Goal: Task Accomplishment & Management: Use online tool/utility

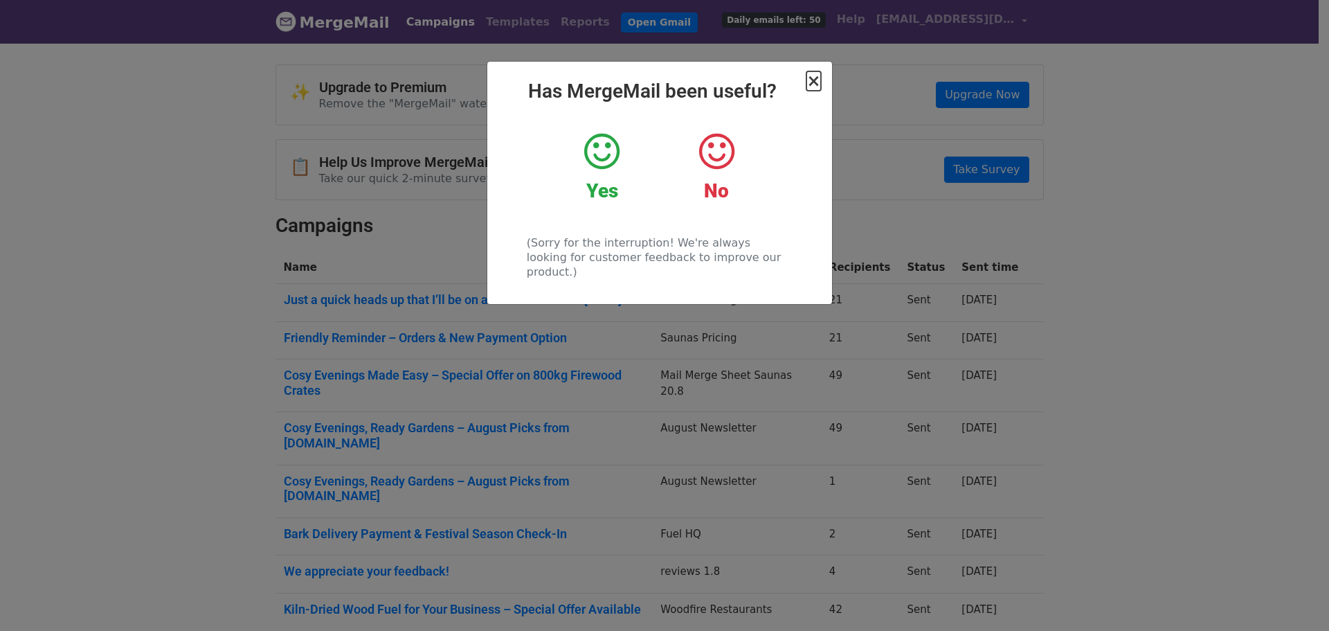
click at [812, 87] on span "×" at bounding box center [813, 80] width 14 height 19
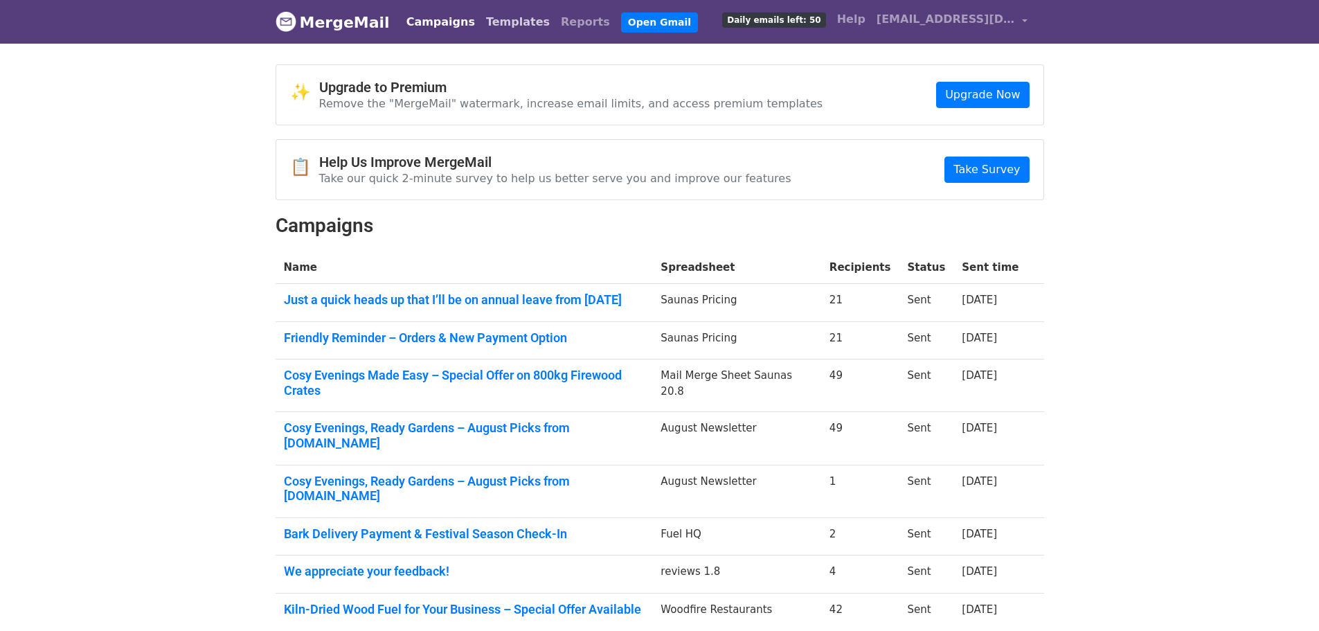
click at [480, 22] on link "Templates" at bounding box center [517, 22] width 75 height 28
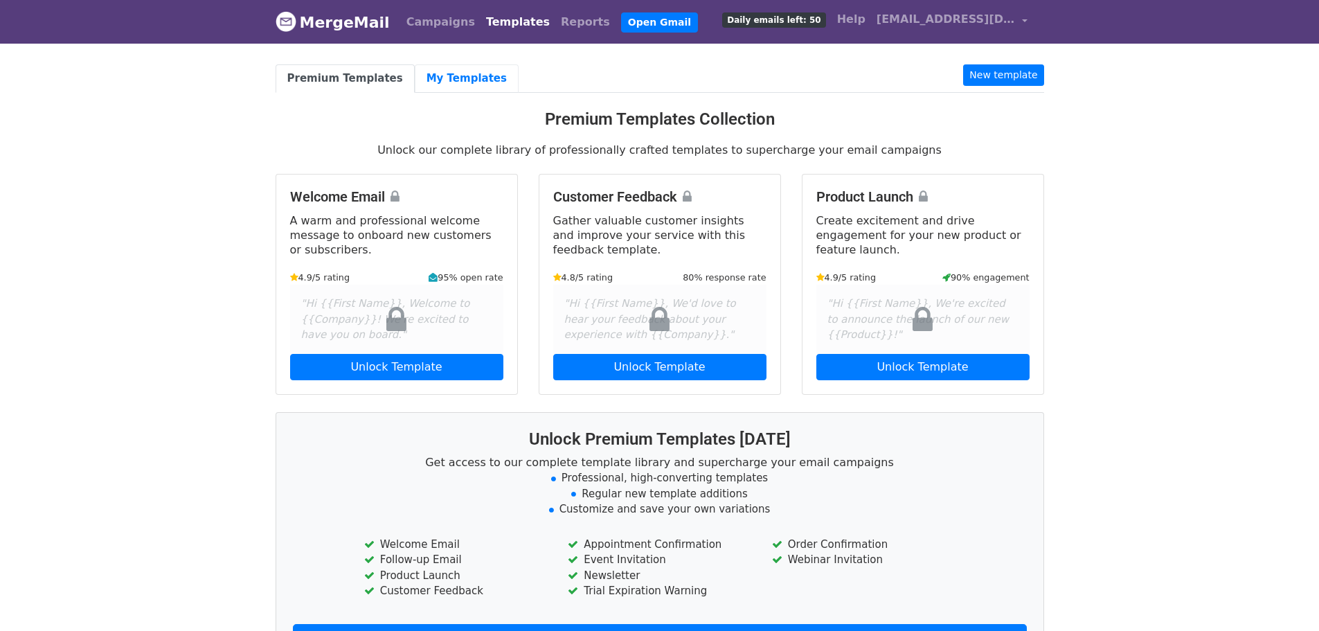
click at [420, 87] on link "My Templates" at bounding box center [467, 78] width 104 height 28
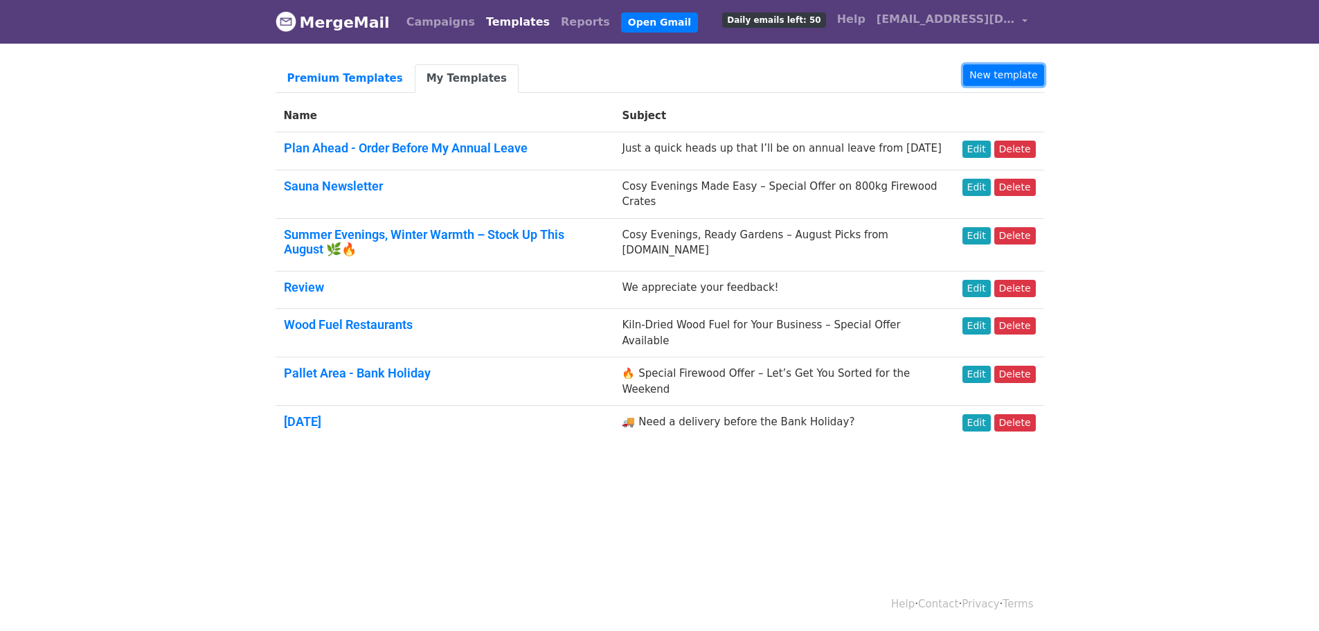
click at [1025, 70] on link "New template" at bounding box center [1003, 74] width 80 height 21
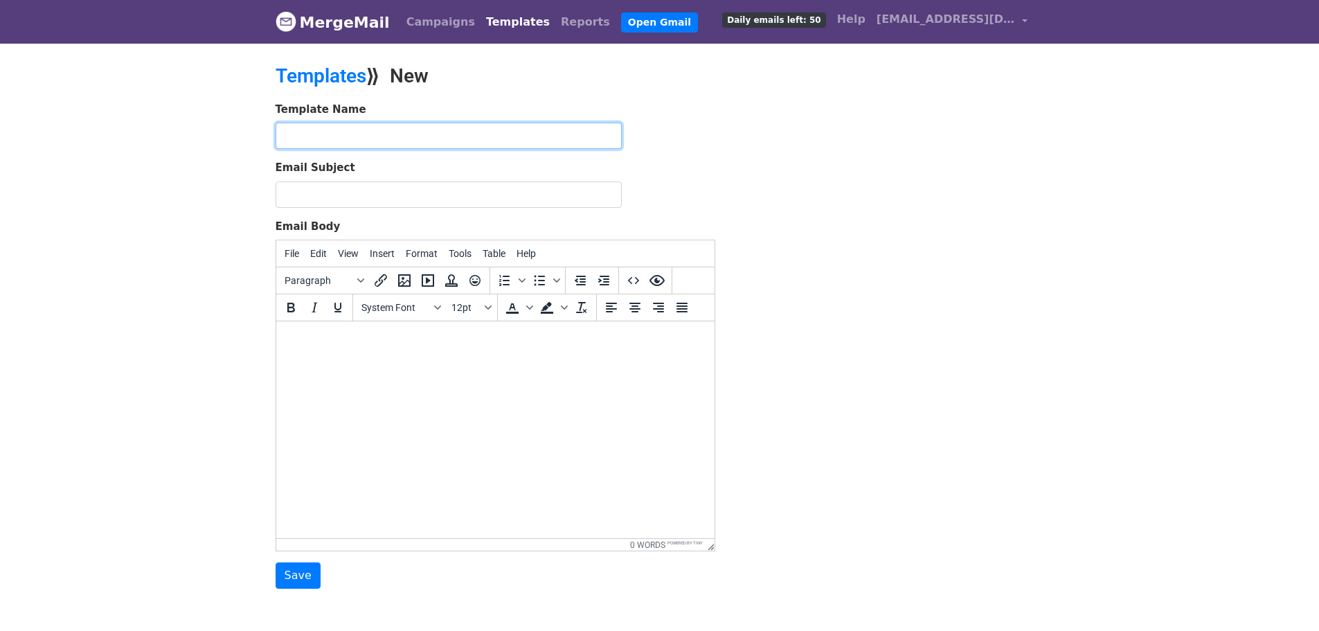
click at [473, 136] on input "text" at bounding box center [449, 136] width 346 height 26
paste input "A Special Thank You – Free Delivery This October!"
type input "A Special Thank You – Free Delivery This October!"
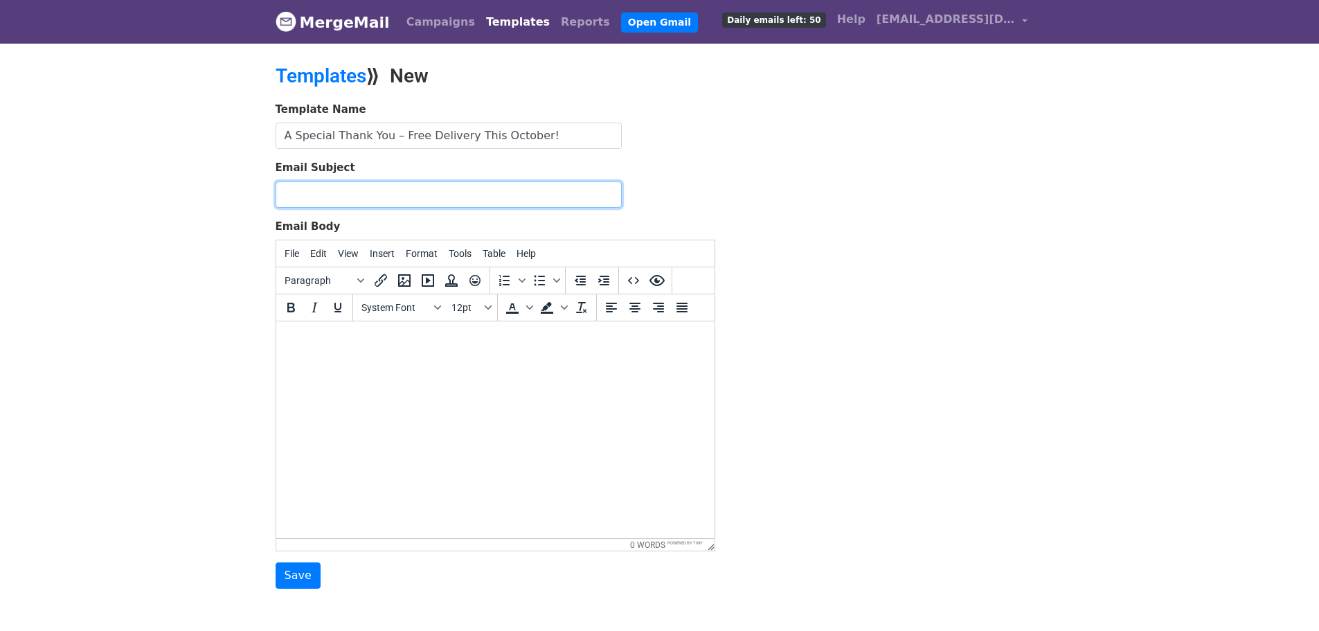
click at [449, 186] on input "Email Subject" at bounding box center [449, 194] width 346 height 26
paste input "A Special Thank You – Free Delivery This October!"
type input "A Special Thank You – Free Delivery This October!"
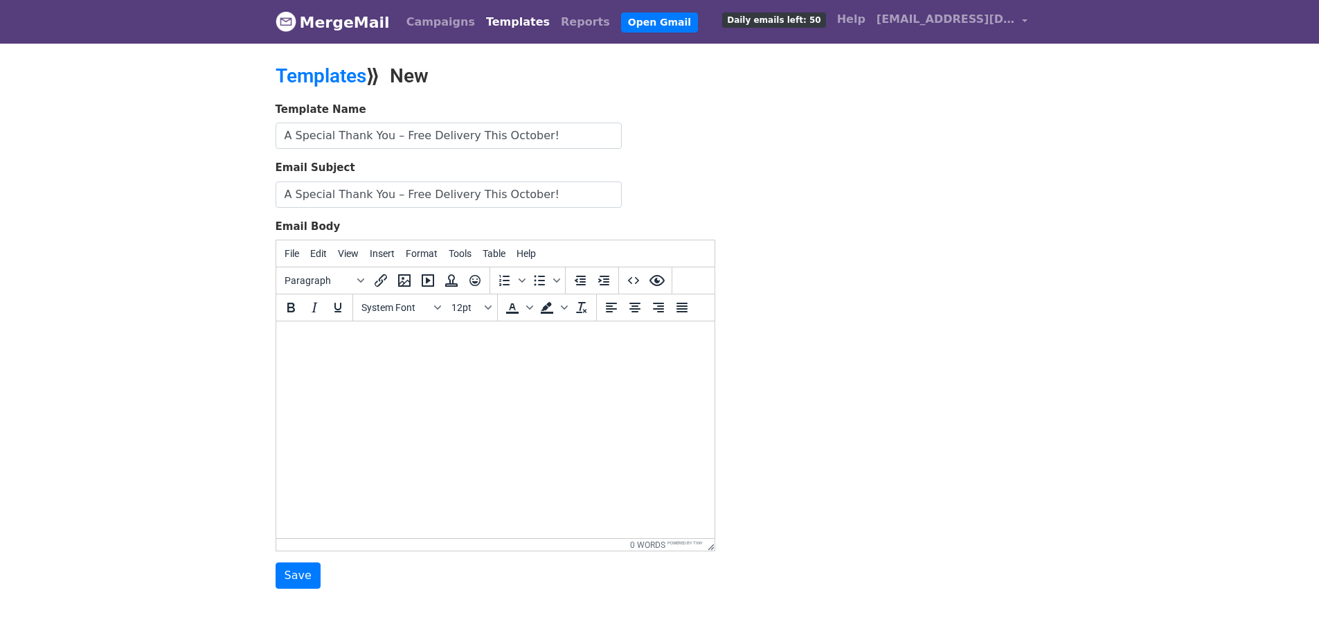
click at [359, 354] on html at bounding box center [495, 339] width 438 height 37
click at [320, 368] on div at bounding box center [495, 363] width 416 height 31
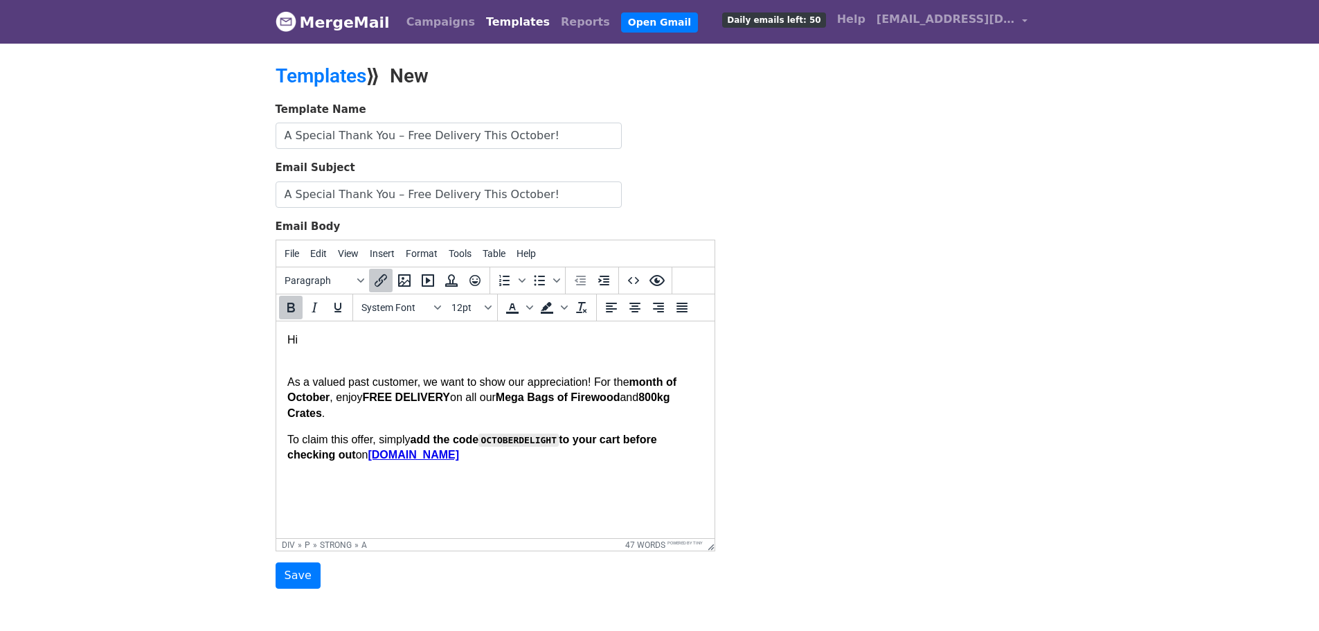
click at [301, 357] on div "As a valued past customer, we want to show our appreciation! For the month of O…" at bounding box center [495, 405] width 416 height 115
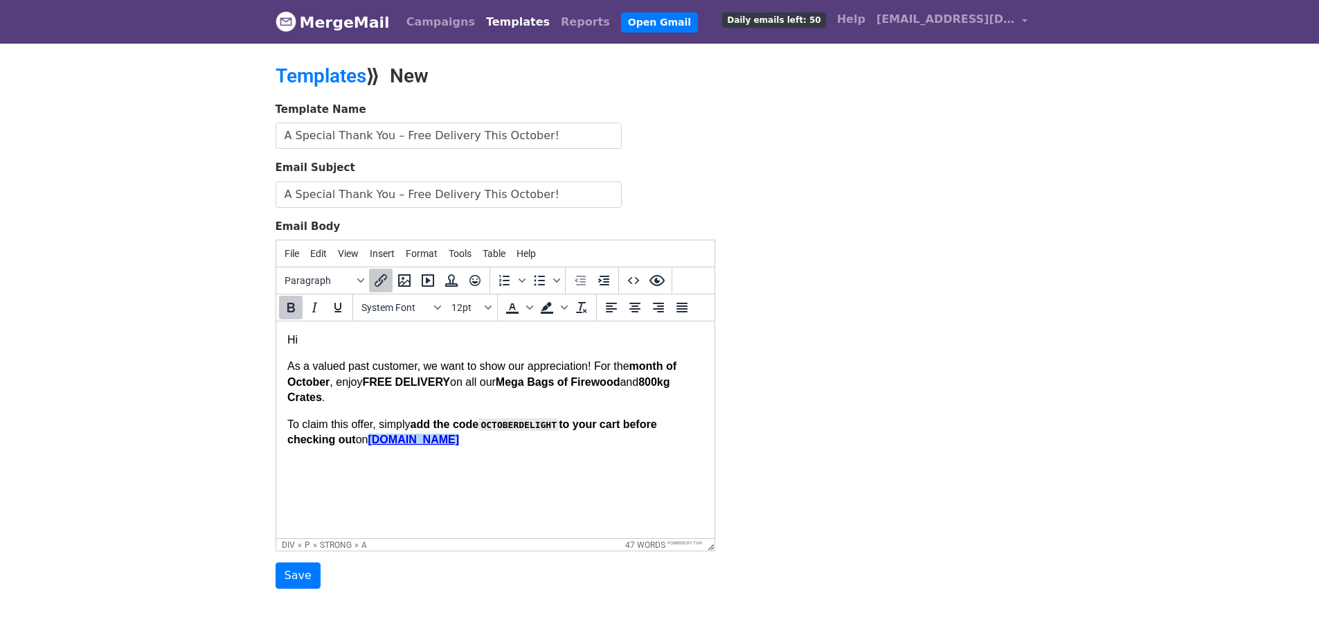
drag, startPoint x: 489, startPoint y: 441, endPoint x: 496, endPoint y: 437, distance: 8.7
click at [462, 447] on html "Hi As a valued past customer, we want to show our appreciation! For the month o…" at bounding box center [495, 389] width 438 height 137
click at [558, 427] on strong "add the code OCTOBERDELIGHT to your cart before checking out" at bounding box center [472, 431] width 370 height 27
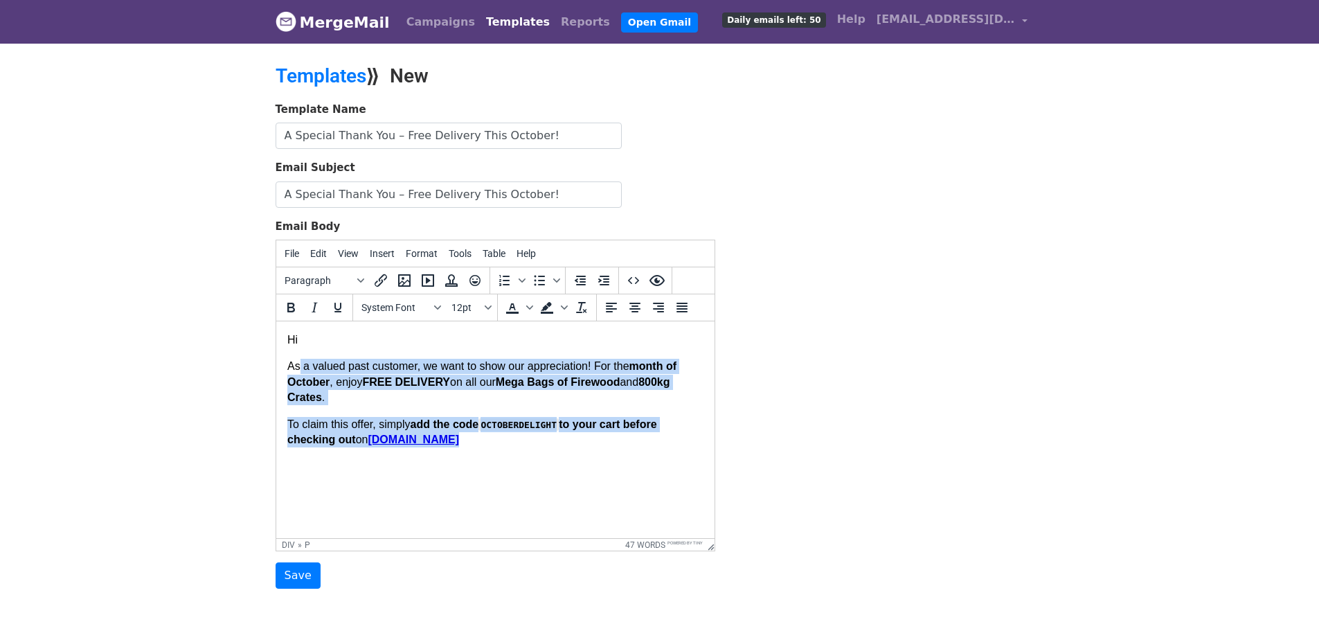
drag, startPoint x: 482, startPoint y: 452, endPoint x: 297, endPoint y: 367, distance: 204.1
click at [297, 367] on html "Hi As a valued past customer, we want to show our appreciation! For the month o…" at bounding box center [495, 389] width 438 height 137
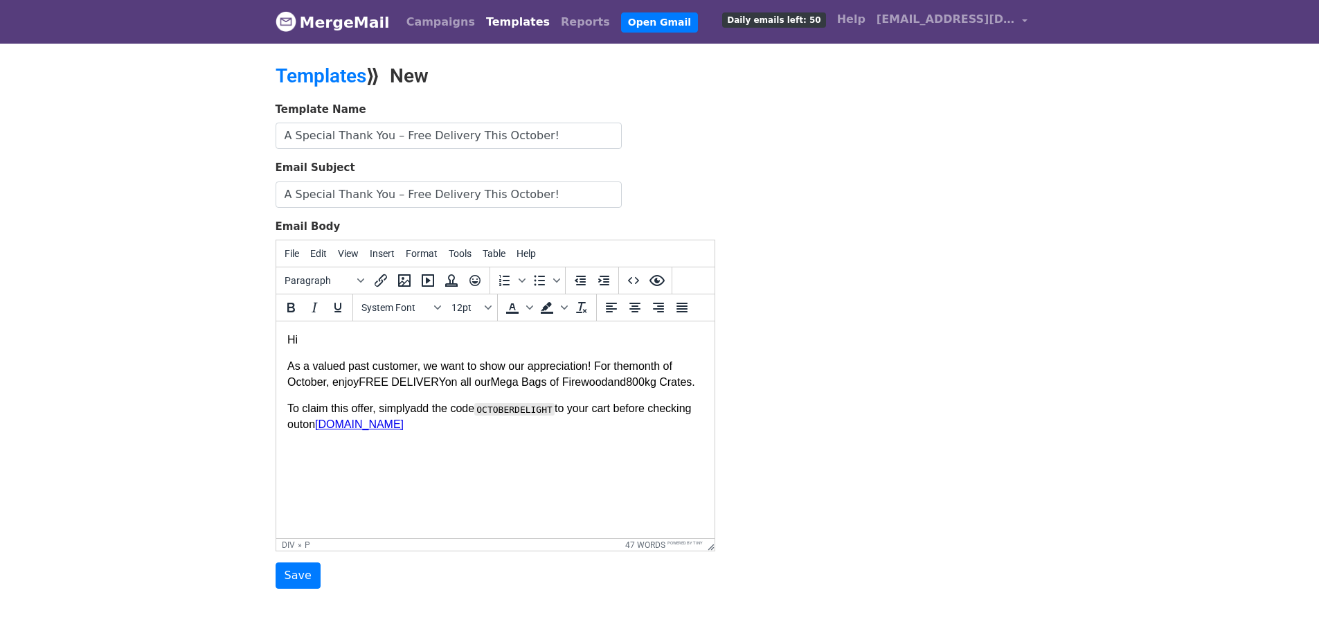
click at [426, 431] on p "To claim this offer, simply add the code OCTOBERDELIGHT to your cart before che…" at bounding box center [495, 416] width 416 height 31
click at [470, 440] on html "Hi As a valued past customer, we want to show our appreciation! For the month o…" at bounding box center [495, 382] width 438 height 122
click at [469, 442] on html "Hi As a valued past customer, we want to show our appreciation! For the month o…" at bounding box center [495, 382] width 438 height 122
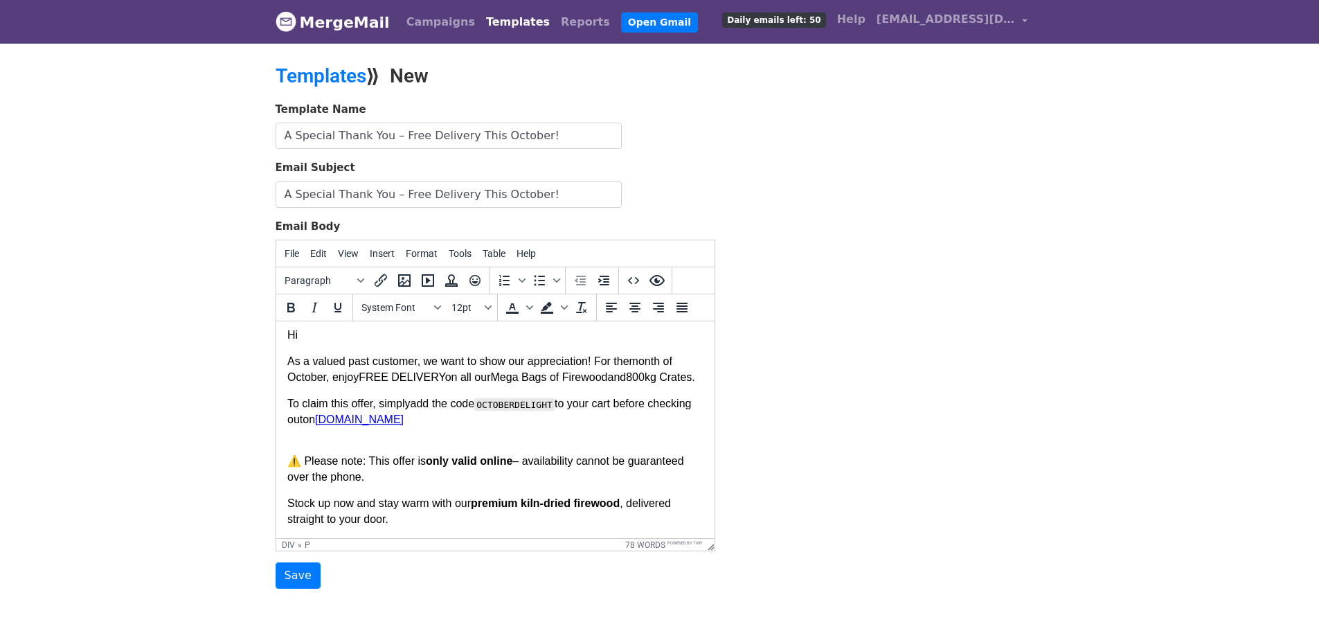
scroll to position [20, 0]
click at [311, 435] on p "To claim this offer, simply add the code OCTOBERDELIGHT to your cart before che…" at bounding box center [495, 419] width 416 height 46
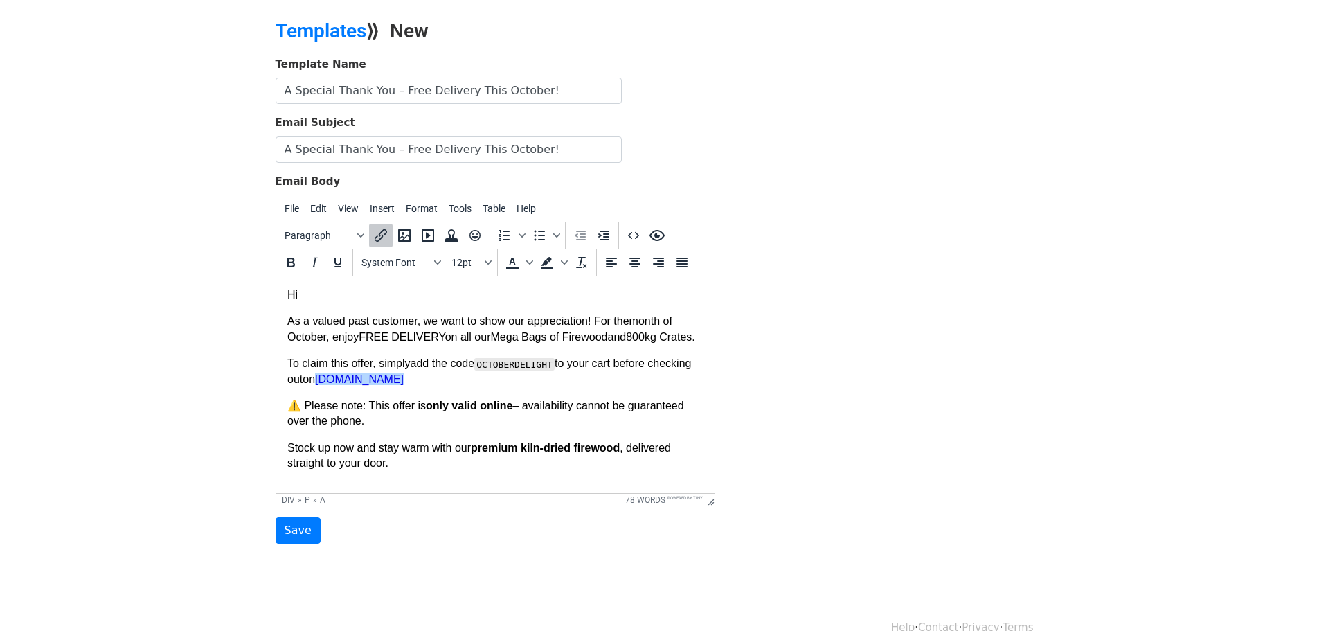
scroll to position [69, 0]
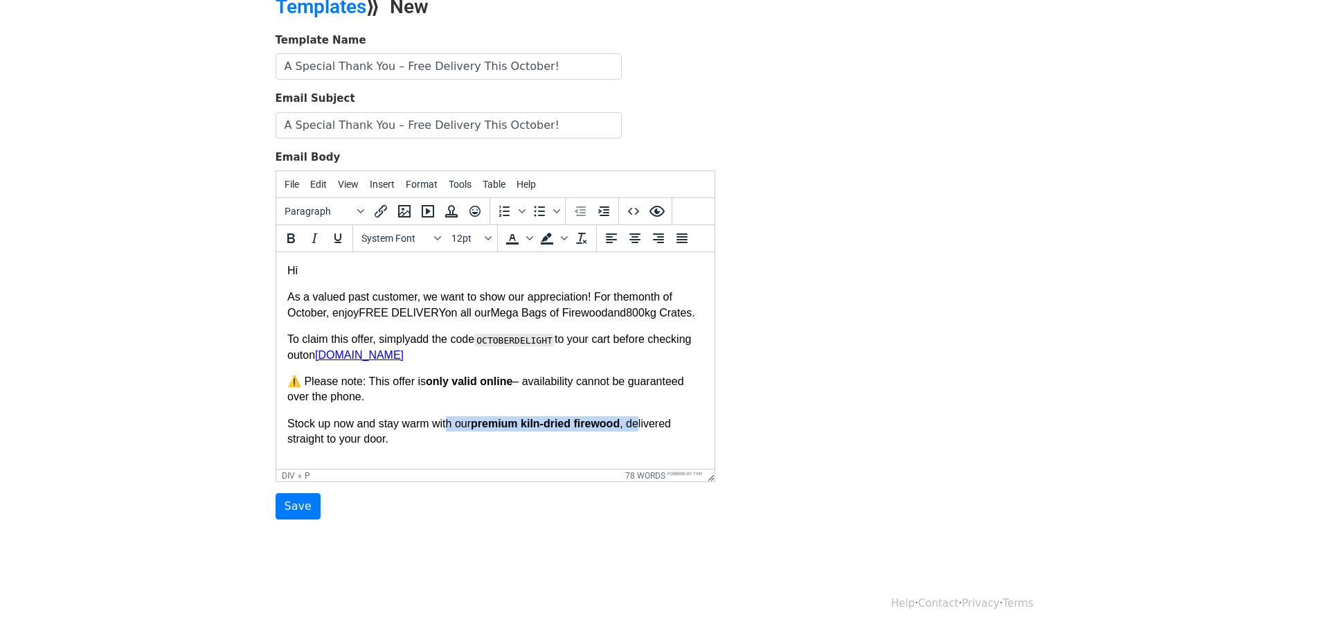
drag, startPoint x: 443, startPoint y: 432, endPoint x: 641, endPoint y: 434, distance: 198.0
click at [641, 434] on p "Stock up now and stay warm with our premium kiln-dried firewood , delivered str…" at bounding box center [495, 431] width 416 height 31
click at [463, 447] on p "Stock up now and stay warm with our premium kiln-dried firewood , delivered str…" at bounding box center [495, 431] width 416 height 31
click at [471, 458] on html "Hi As a valued past customer, we want to show our appreciation! For the month o…" at bounding box center [495, 355] width 438 height 206
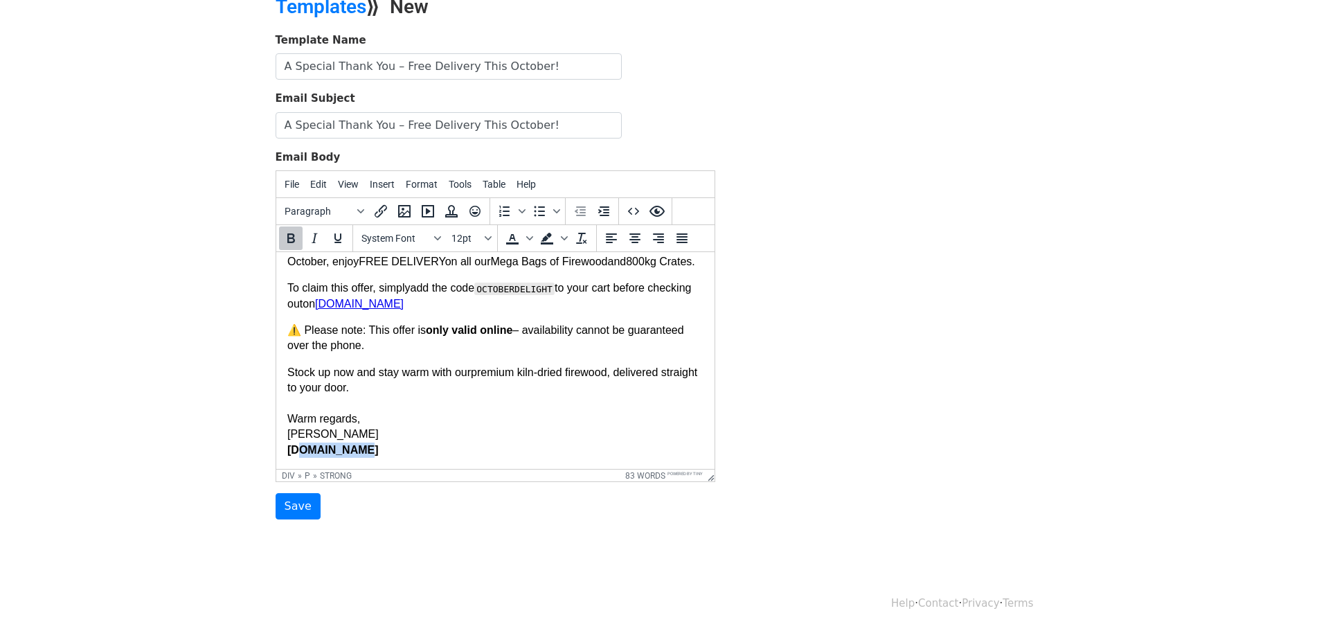
scroll to position [66, 0]
drag, startPoint x: 380, startPoint y: 459, endPoint x: 540, endPoint y: 693, distance: 283.4
click at [276, 441] on html "Hi As a valued past customer, we want to show our appreciation! For the month o…" at bounding box center [495, 335] width 438 height 268
click at [410, 428] on p "Stock up now and stay warm with our premium kiln-dried firewood , delivered str…" at bounding box center [495, 411] width 416 height 93
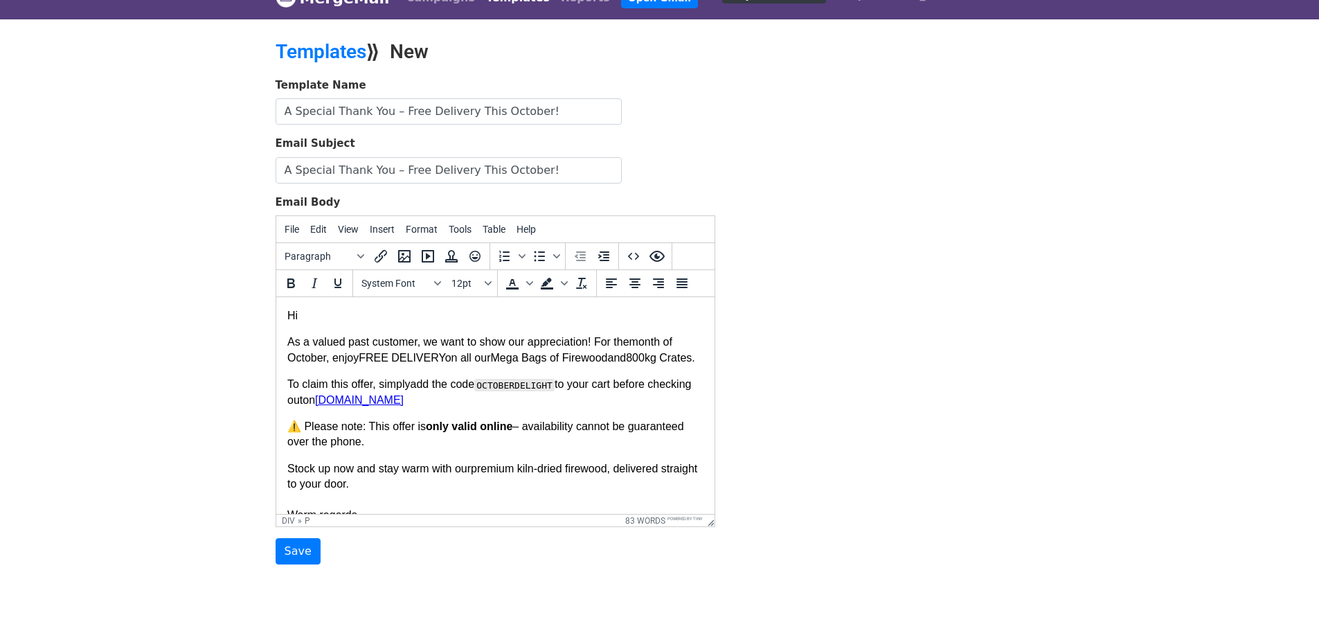
scroll to position [0, 0]
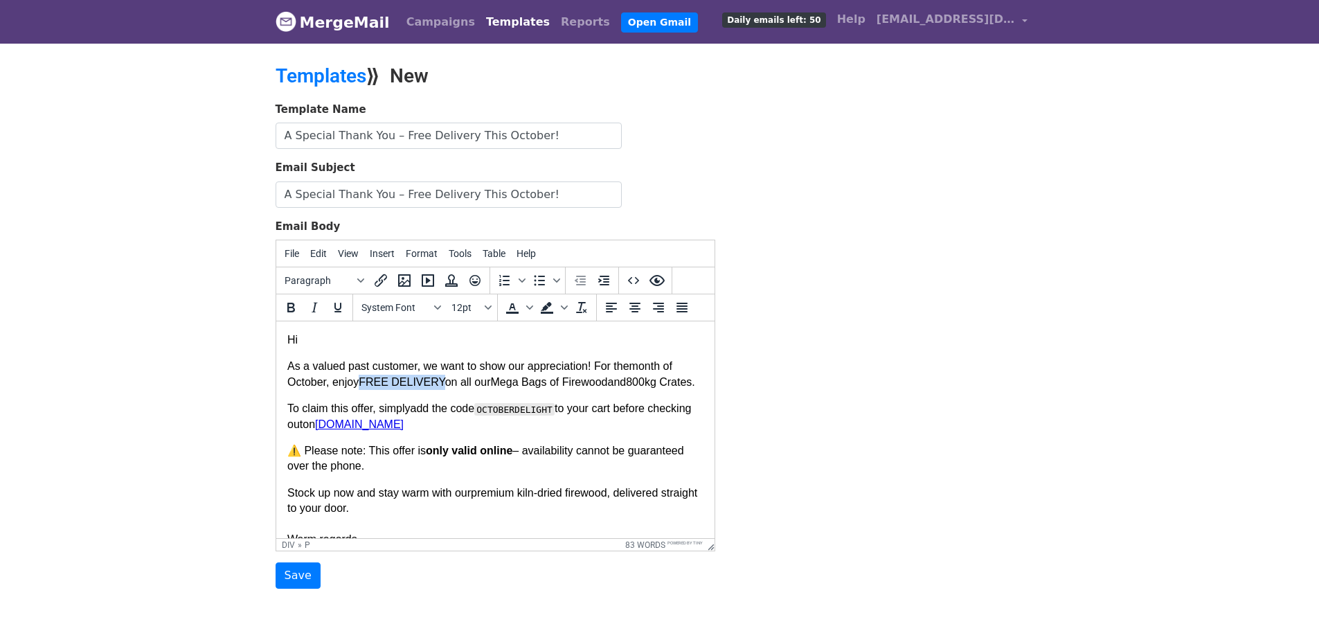
drag, startPoint x: 361, startPoint y: 379, endPoint x: 431, endPoint y: 384, distance: 70.8
click at [431, 384] on p "As a valued past customer, we want to show our appreciation! For the month of O…" at bounding box center [495, 374] width 416 height 31
click at [457, 390] on p "As a valued past customer, we want to show our appreciation! For the month of O…" at bounding box center [495, 374] width 416 height 31
click at [563, 378] on p "As a valued past customer, we want to show our appreciation! For the month of O…" at bounding box center [495, 374] width 416 height 31
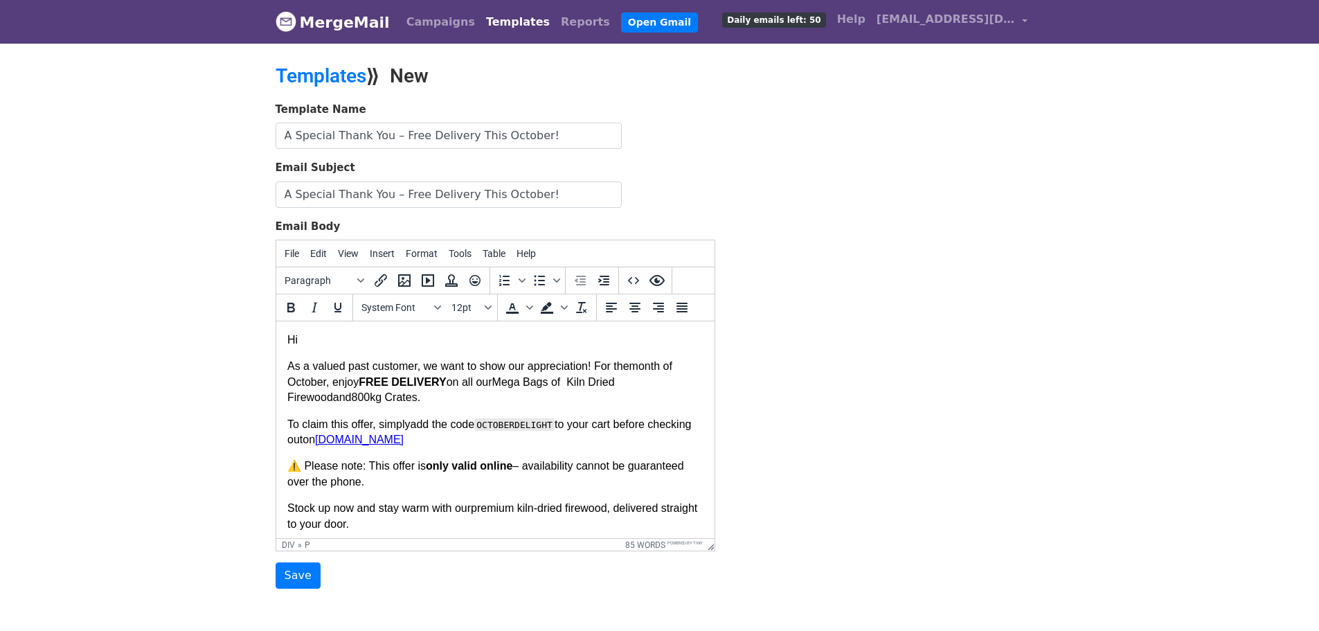
click at [402, 439] on link "Tomphibbs.ie" at bounding box center [358, 439] width 89 height 12
click at [476, 435] on p "To claim this offer, simply add the code OCTOBERDELIGHT to your cart before che…" at bounding box center [495, 432] width 416 height 31
click at [384, 338] on body "Hi As a valued past customer, we want to show our appreciation! For the month o…" at bounding box center [495, 462] width 416 height 261
click at [340, 343] on body "Hi As a valued past customer, we want to show our appreciation! For the month o…" at bounding box center [495, 462] width 416 height 261
click at [386, 257] on span "Insert" at bounding box center [382, 253] width 25 height 11
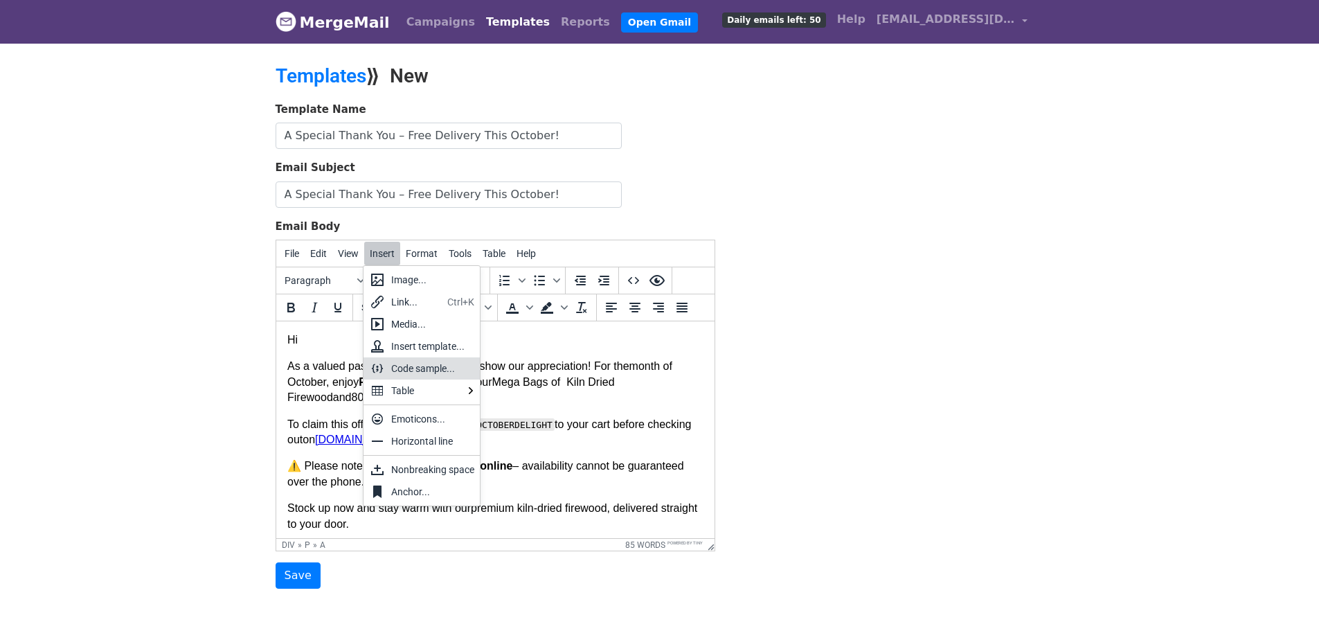
click at [419, 363] on div "Code sample..." at bounding box center [432, 368] width 83 height 17
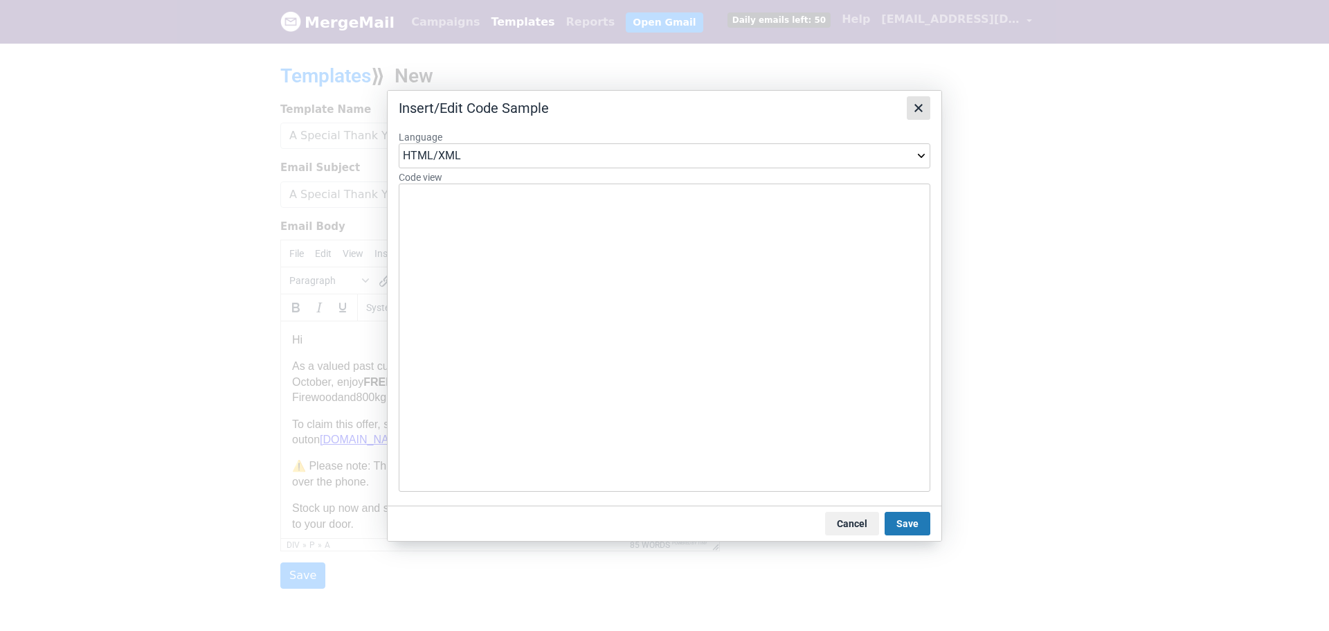
click at [923, 108] on icon "Close" at bounding box center [918, 108] width 17 height 17
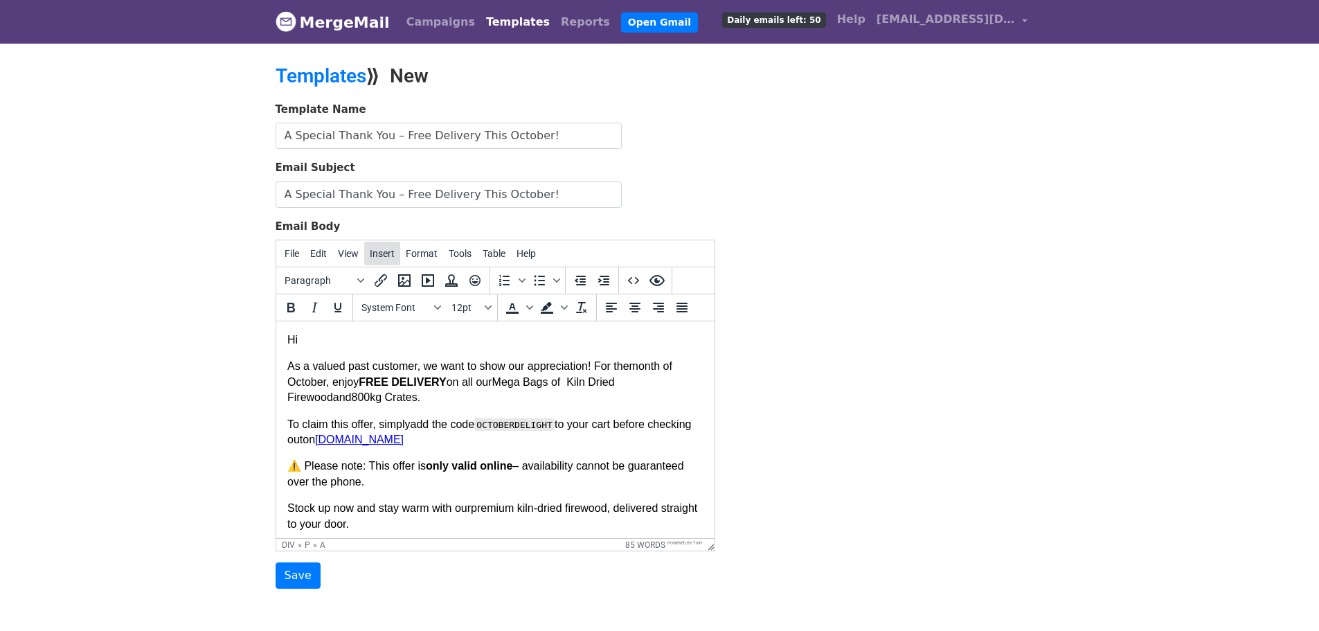
click at [373, 249] on span "Insert" at bounding box center [382, 253] width 25 height 11
click at [316, 337] on body "Hi As a valued past customer, we want to show our appreciation! For the month o…" at bounding box center [495, 462] width 416 height 261
click at [558, 375] on p "As a valued past customer, we want to show our appreciation! For the month of O…" at bounding box center [495, 382] width 416 height 46
click at [562, 382] on p "As a valued past customer, we want to show our appreciation! For the month of O…" at bounding box center [495, 382] width 416 height 46
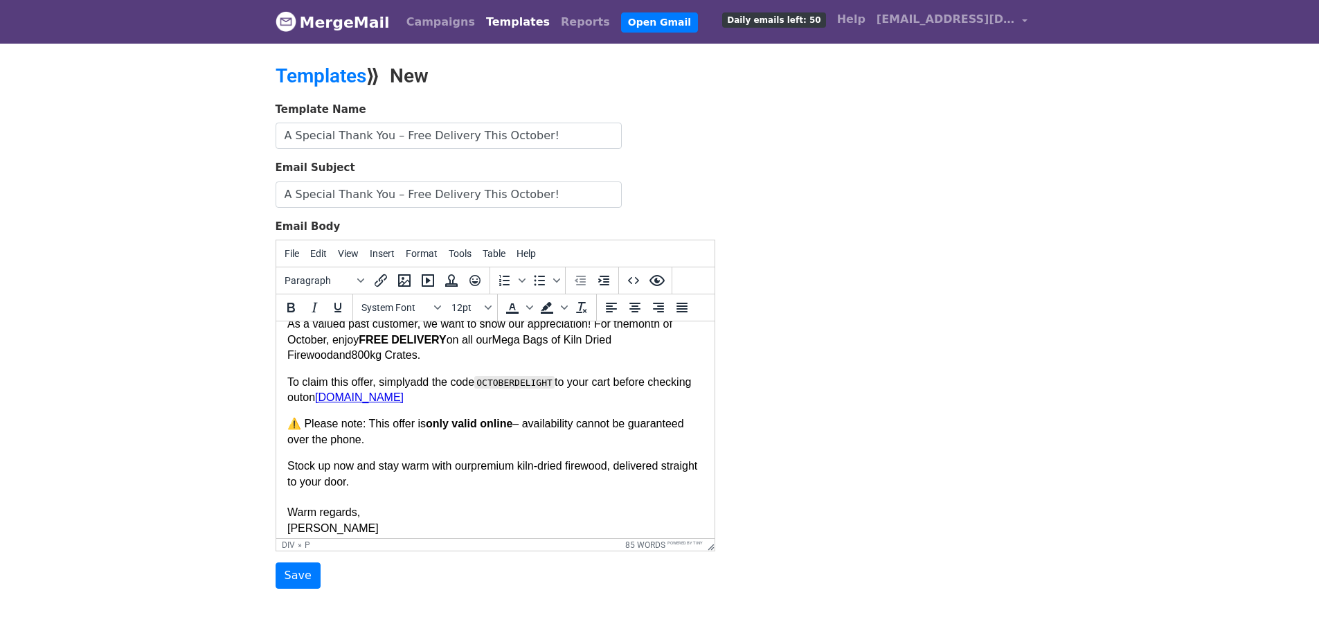
scroll to position [66, 0]
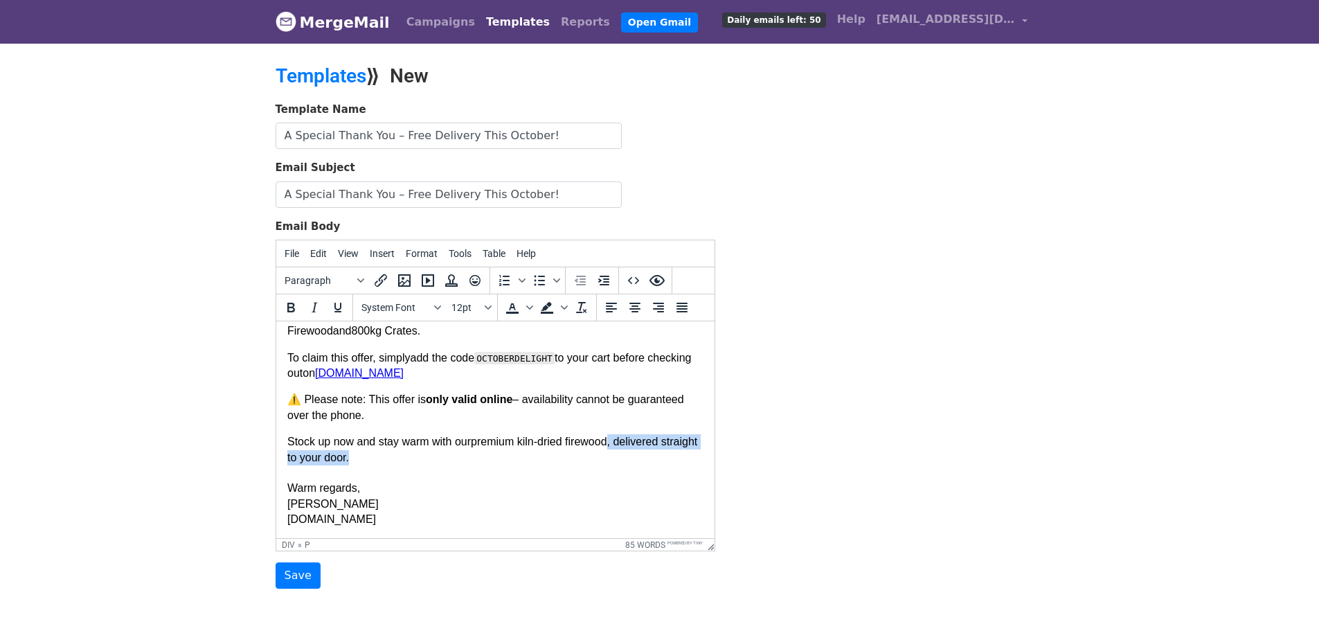
drag, startPoint x: 406, startPoint y: 462, endPoint x: 614, endPoint y: 443, distance: 208.5
click at [614, 443] on p "Stock up now and stay warm with our premium kiln-dried firewood , delivered str…" at bounding box center [495, 480] width 416 height 93
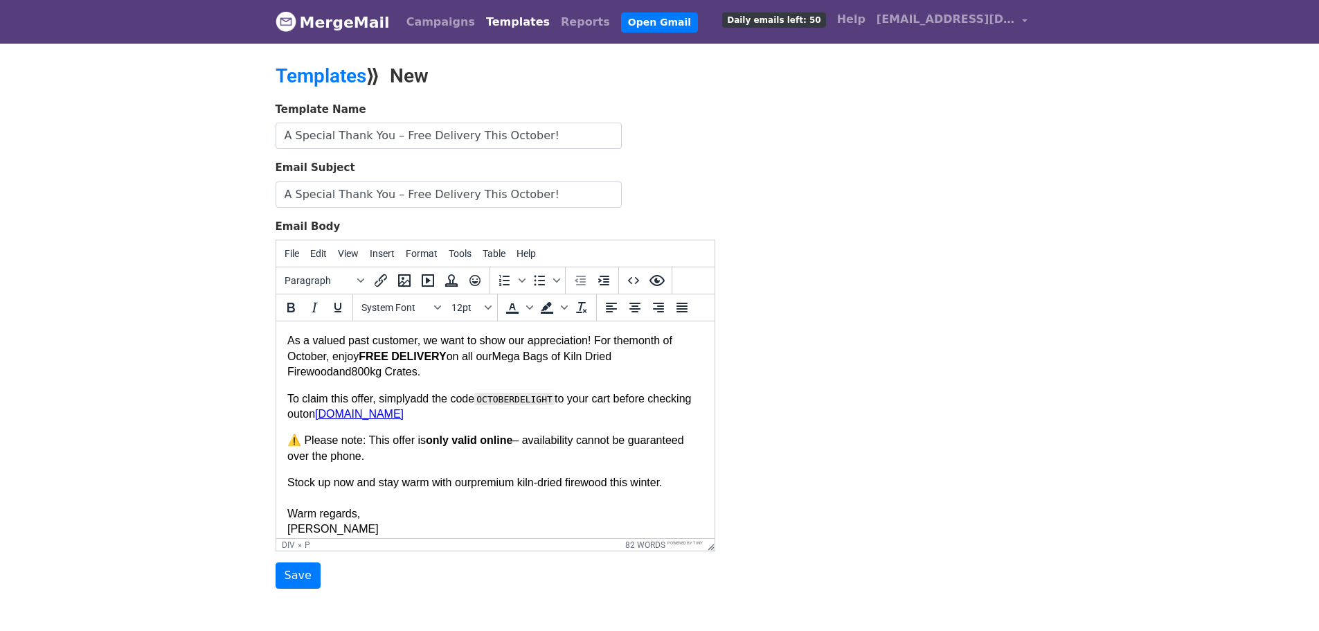
scroll to position [0, 0]
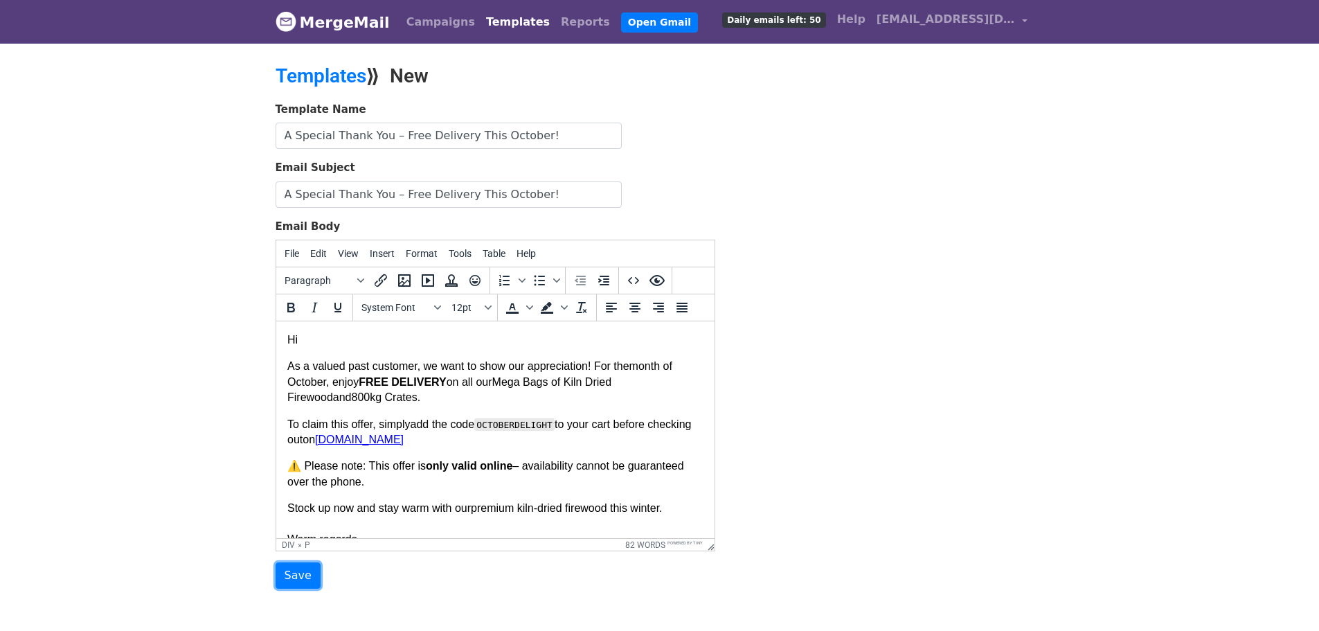
click at [303, 575] on input "Save" at bounding box center [298, 575] width 45 height 26
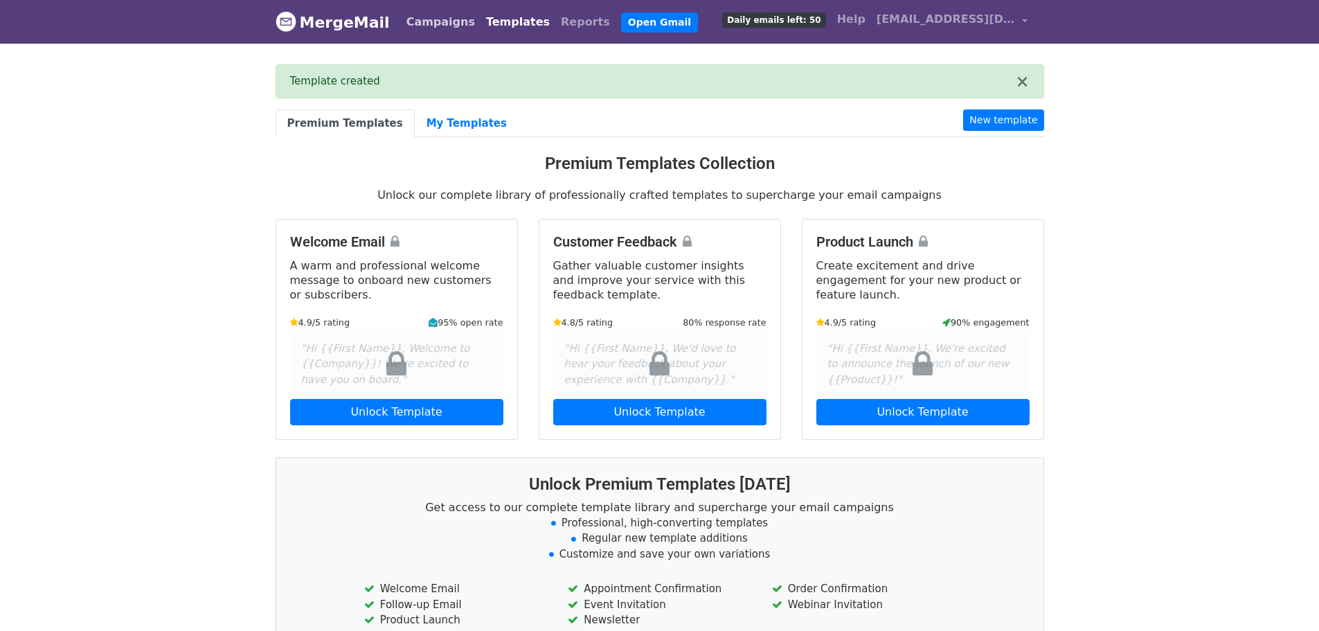
click at [434, 12] on link "Campaigns" at bounding box center [441, 22] width 80 height 28
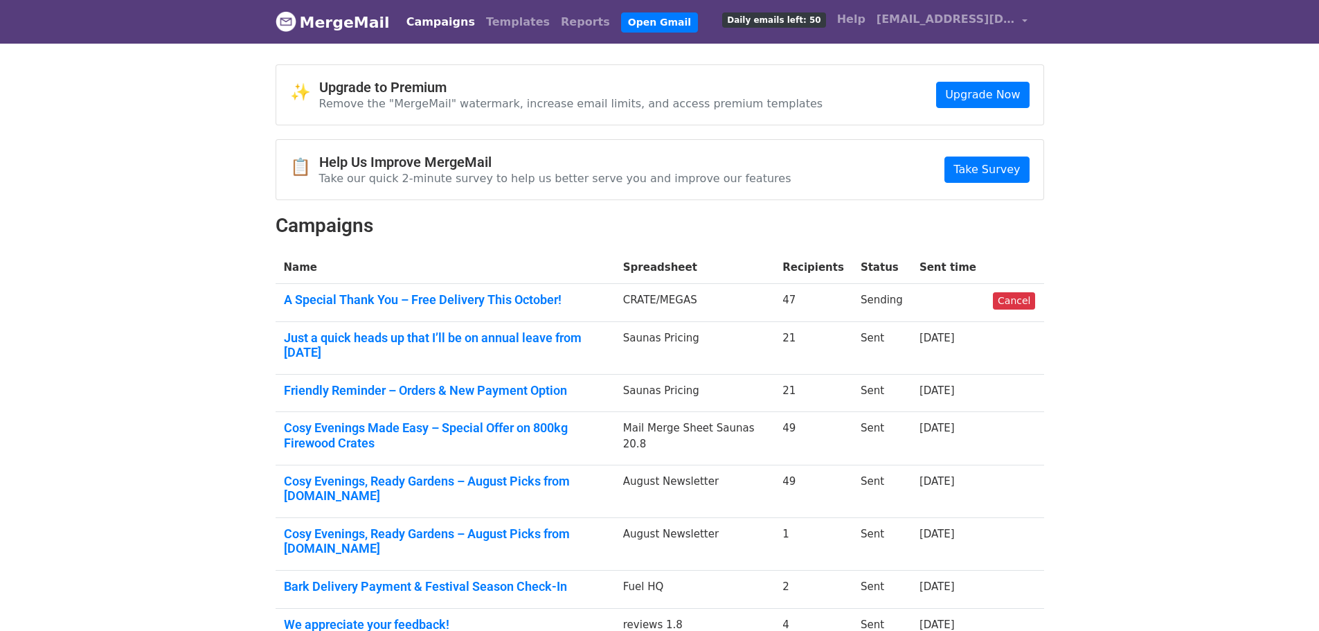
click at [428, 293] on link "A Special Thank You – Free Delivery This October!" at bounding box center [445, 299] width 323 height 15
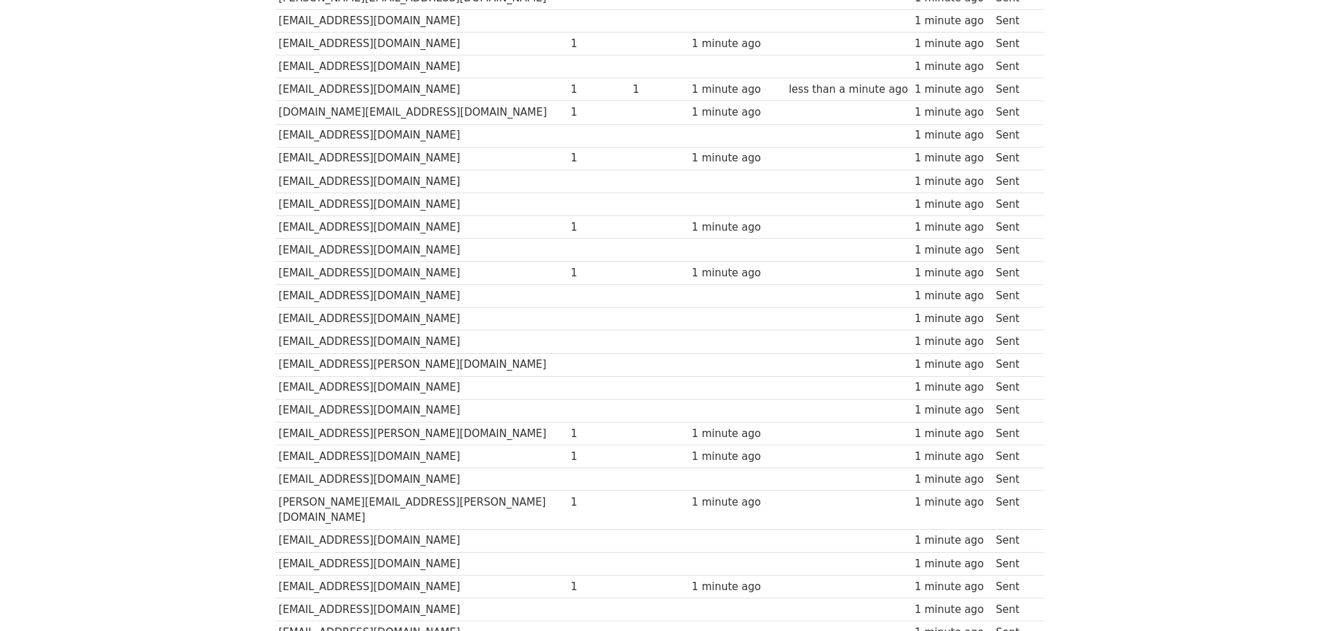
scroll to position [554, 0]
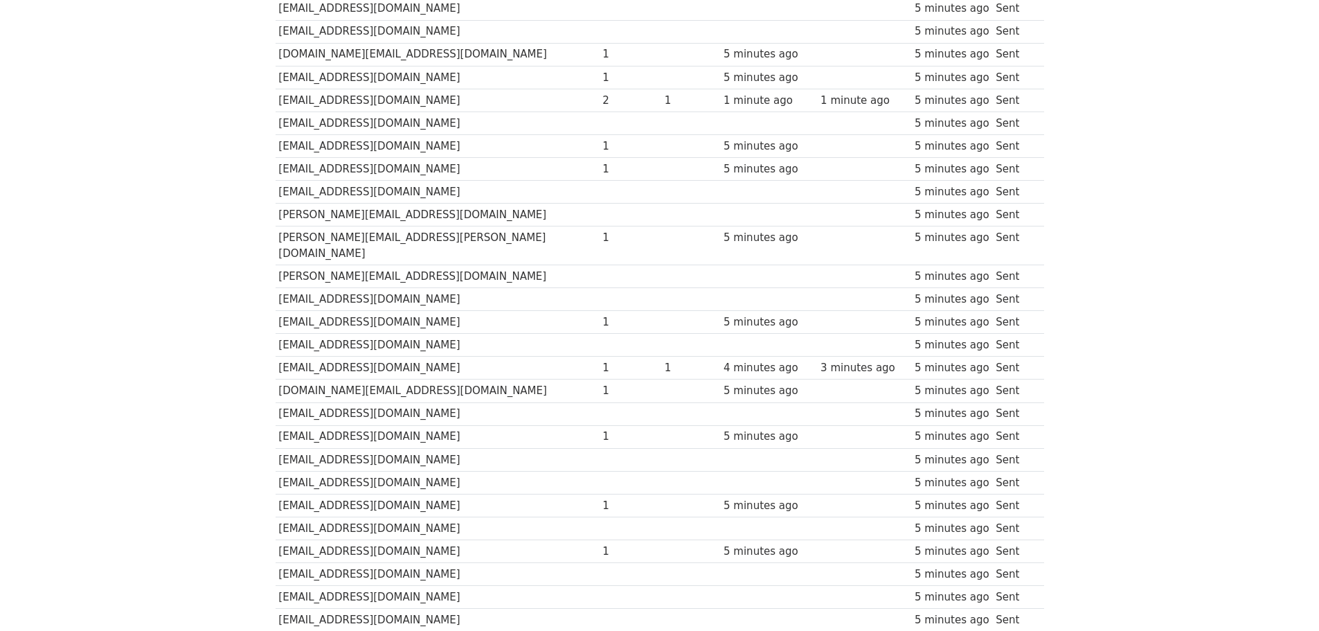
scroll to position [177, 0]
